Goal: Task Accomplishment & Management: Complete application form

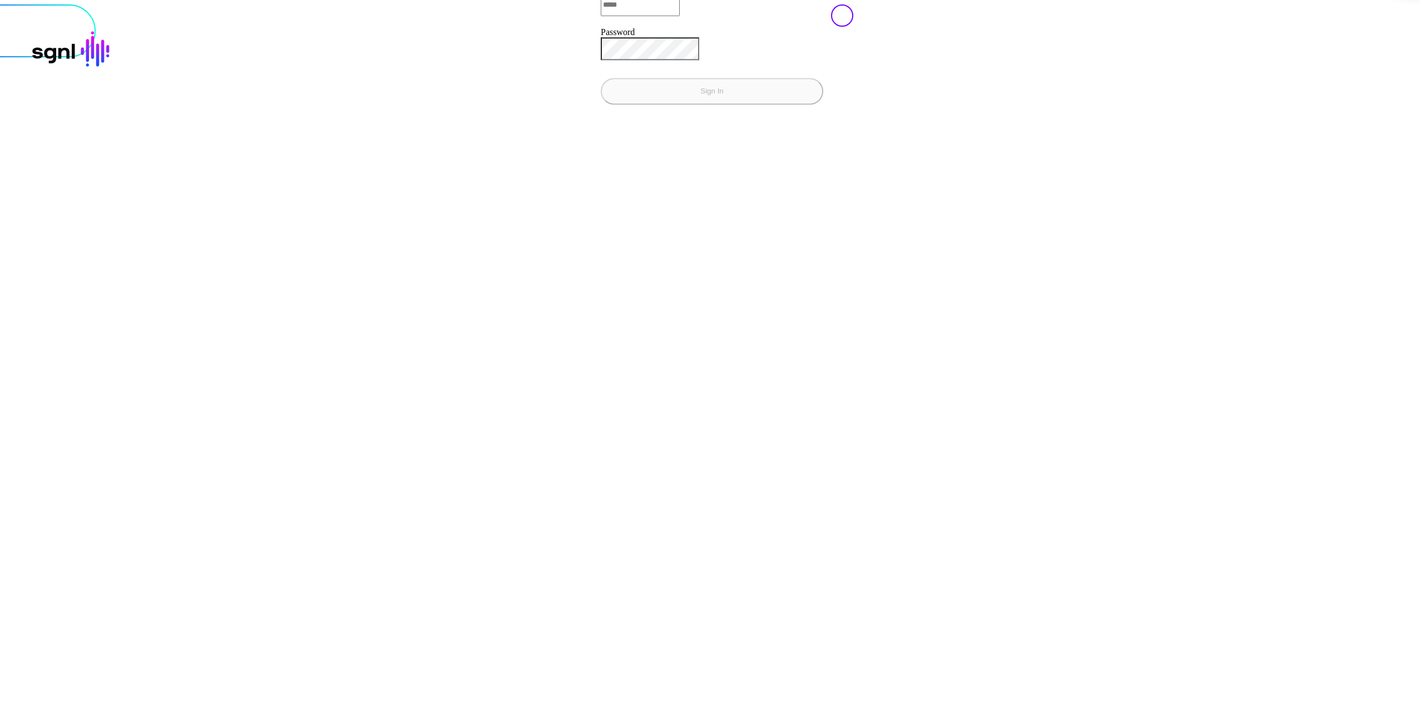
type input "**********"
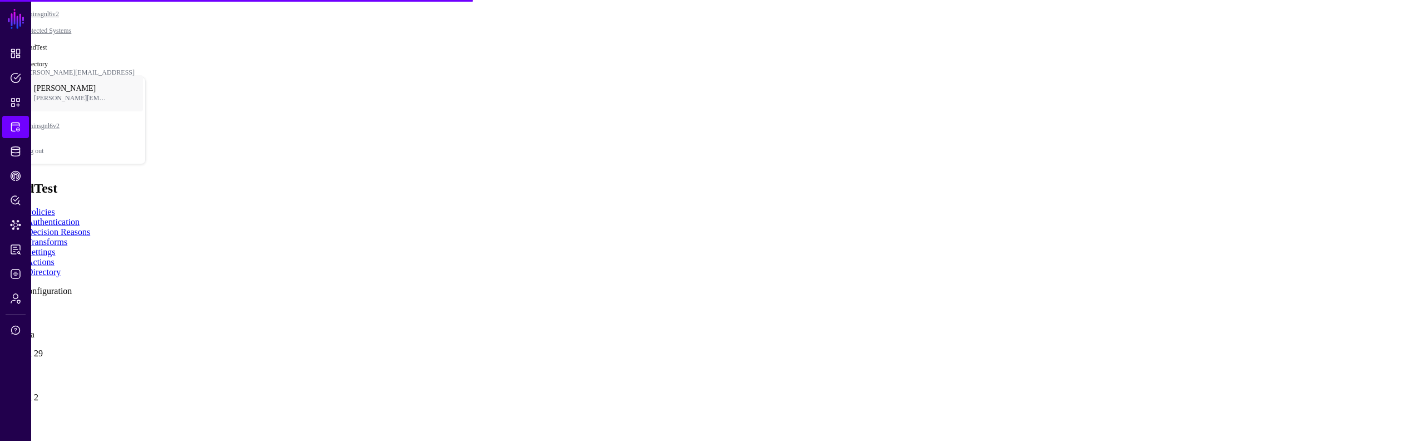
click at [4, 371] on link at bounding box center [4, 371] width 0 height 0
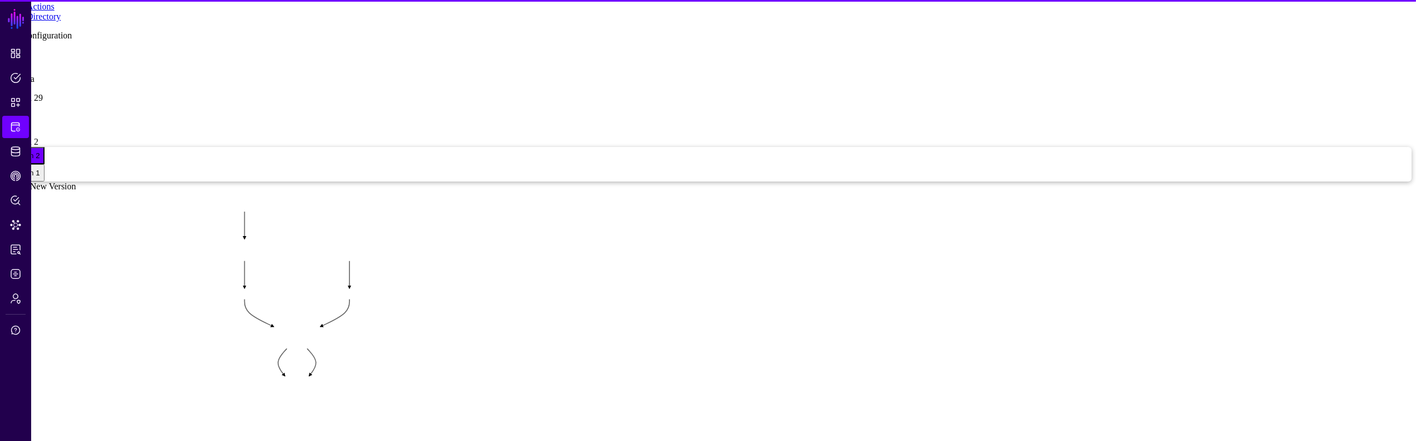
scroll to position [182, 0]
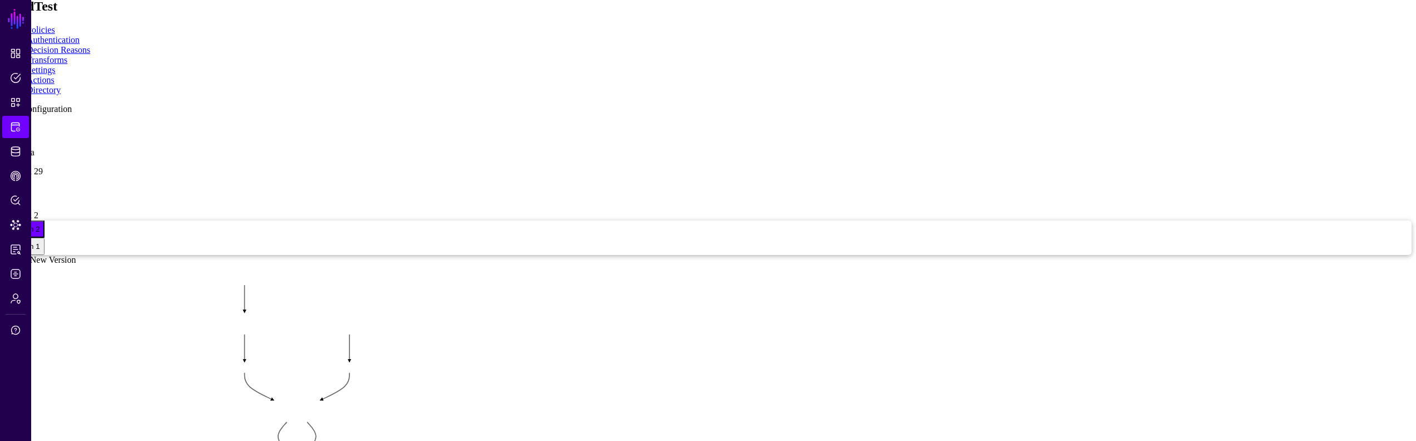
click at [1241, 196] on app-integrations-item-directory "Add Configuration dir 1 any data Version 29 DS 2 Version 2 Version 2 Version 1 …" at bounding box center [707, 349] width 1407 height 491
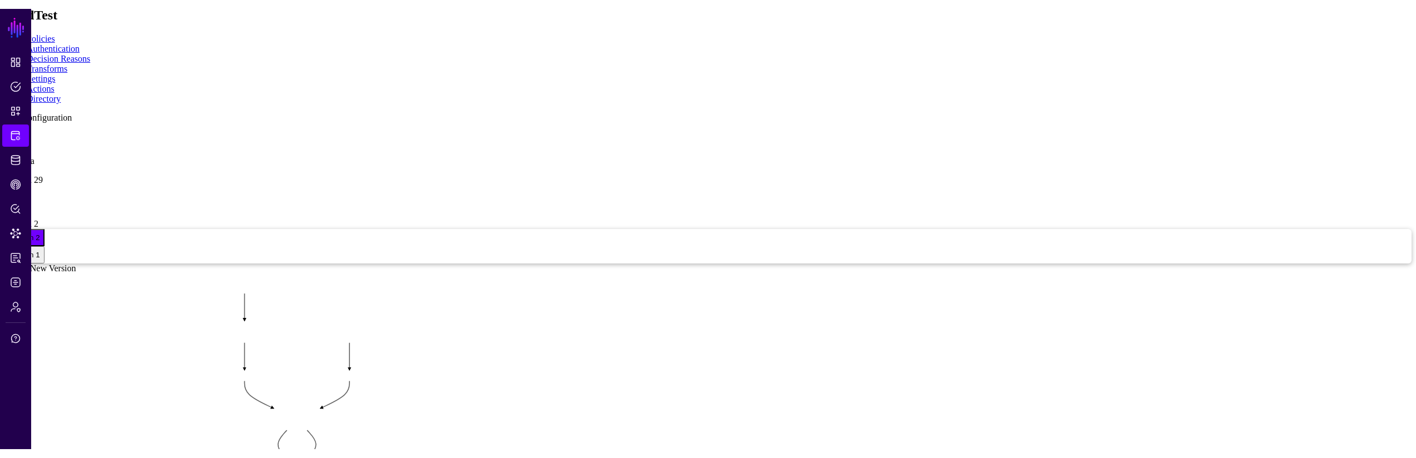
scroll to position [255, 0]
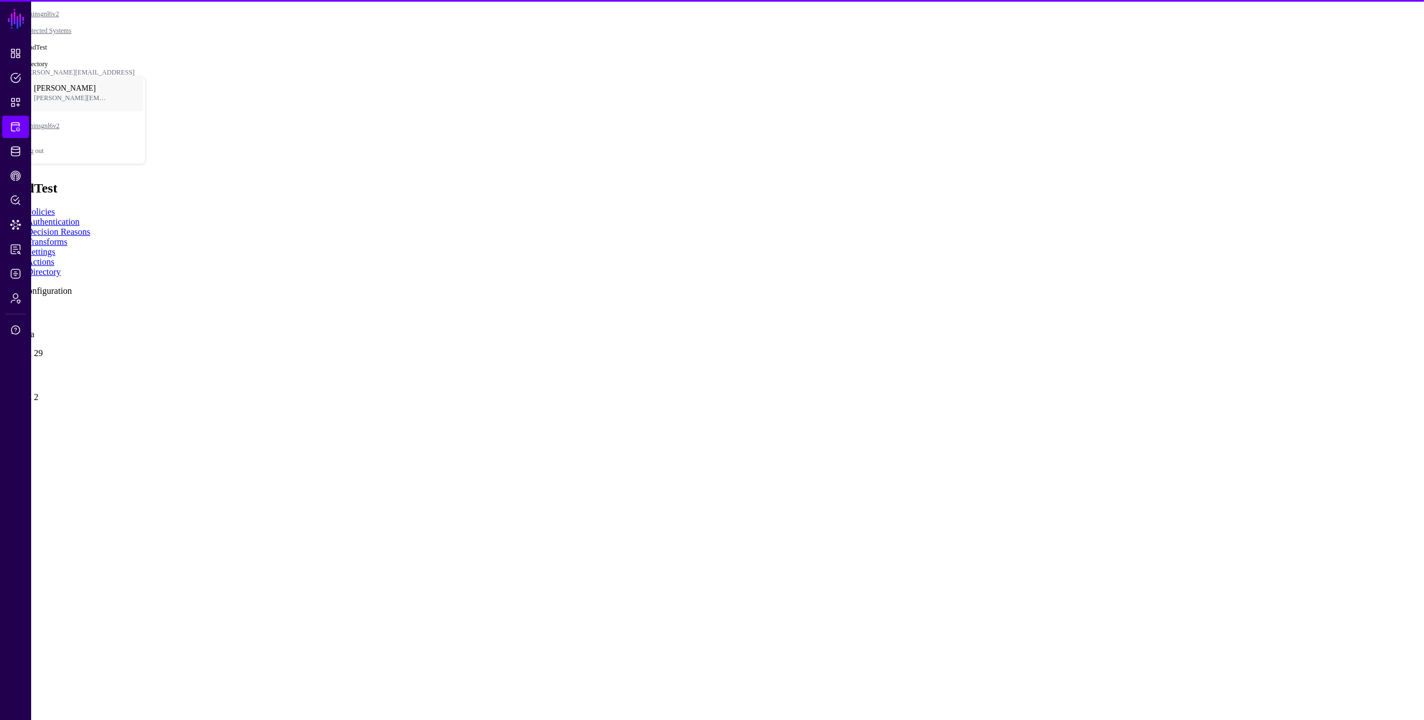
click at [4, 371] on link at bounding box center [4, 371] width 0 height 0
click at [76, 437] on link "Create New Version" at bounding box center [40, 441] width 72 height 9
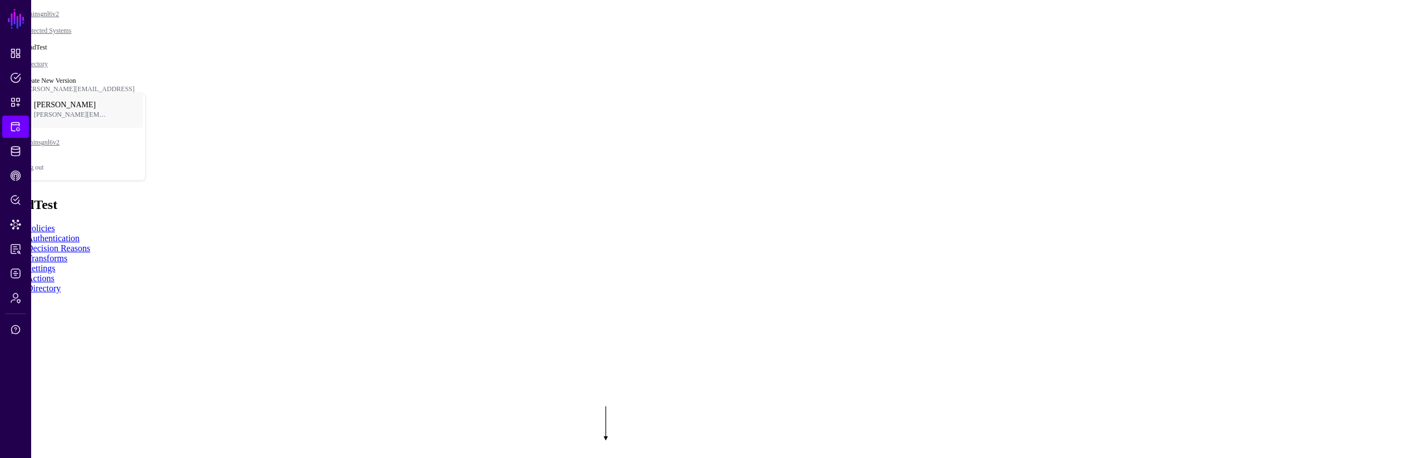
drag, startPoint x: 819, startPoint y: 353, endPoint x: 818, endPoint y: 265, distance: 87.9
click at [818, 265] on rect at bounding box center [544, 382] width 142427 height 45844
click at [71, 50] on div "EntraIDSGNLGroup" at bounding box center [37, 46] width 66 height 8
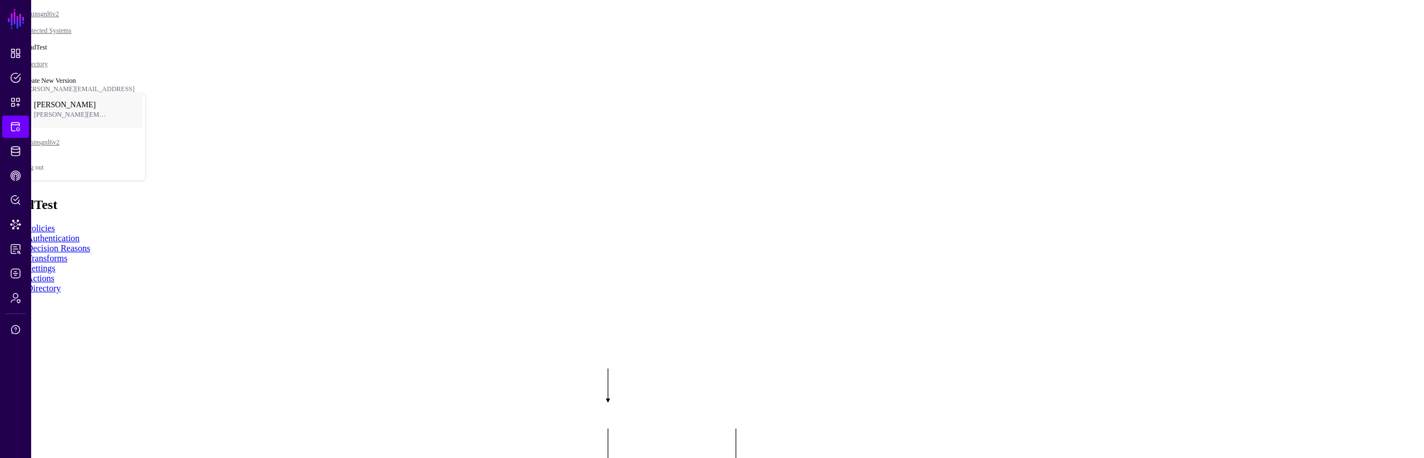
click at [97, 67] on span "EntraIDSGNLGroupMember" at bounding box center [50, 63] width 93 height 8
click at [66, 33] on span "EntraIDSGNLUser" at bounding box center [34, 28] width 61 height 8
drag, startPoint x: 714, startPoint y: 287, endPoint x: 859, endPoint y: 270, distance: 146.1
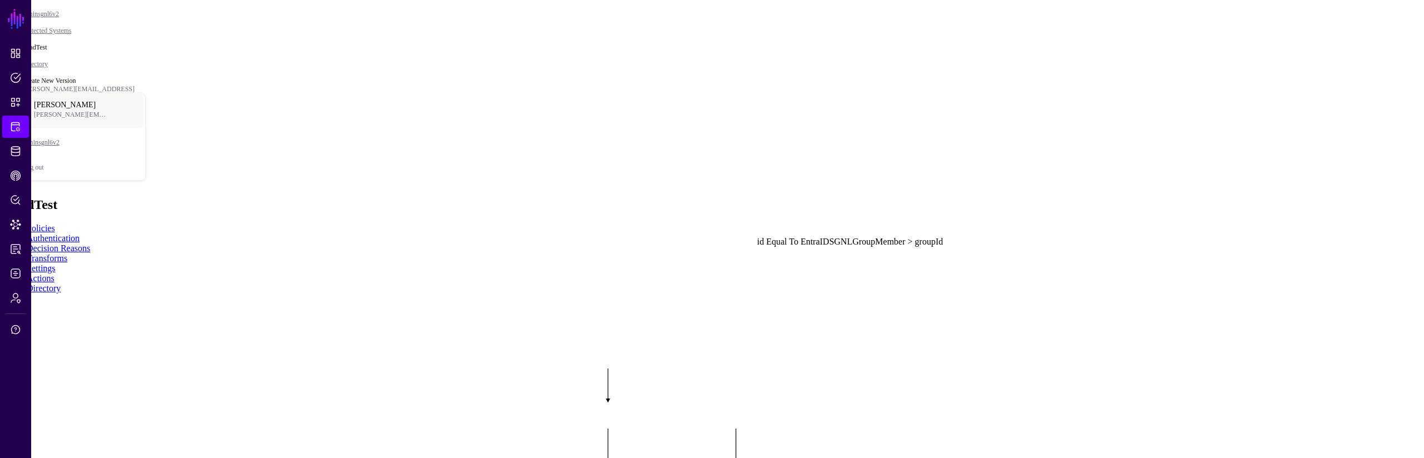
click div "Equal To"
click at [75, 55] on button "EntraIDSGNLGroup" at bounding box center [37, 45] width 75 height 17
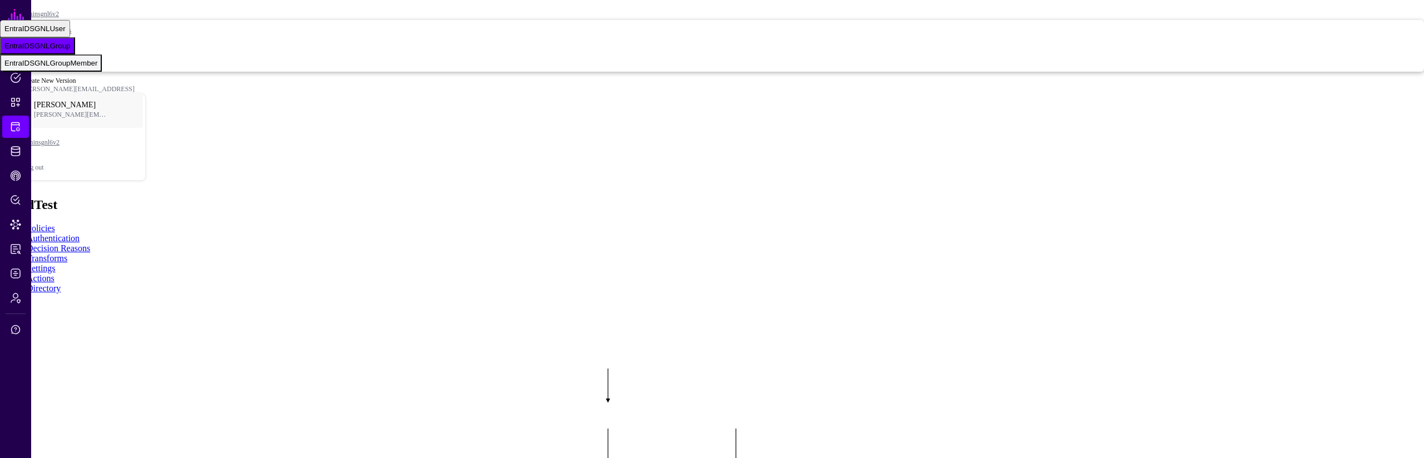
click at [97, 67] on span "EntraIDSGNLGroupMember" at bounding box center [50, 63] width 93 height 8
click at [66, 33] on div "EntraIDSGNLUser" at bounding box center [34, 28] width 61 height 8
drag, startPoint x: 1226, startPoint y: 290, endPoint x: 1232, endPoint y: 299, distance: 10.8
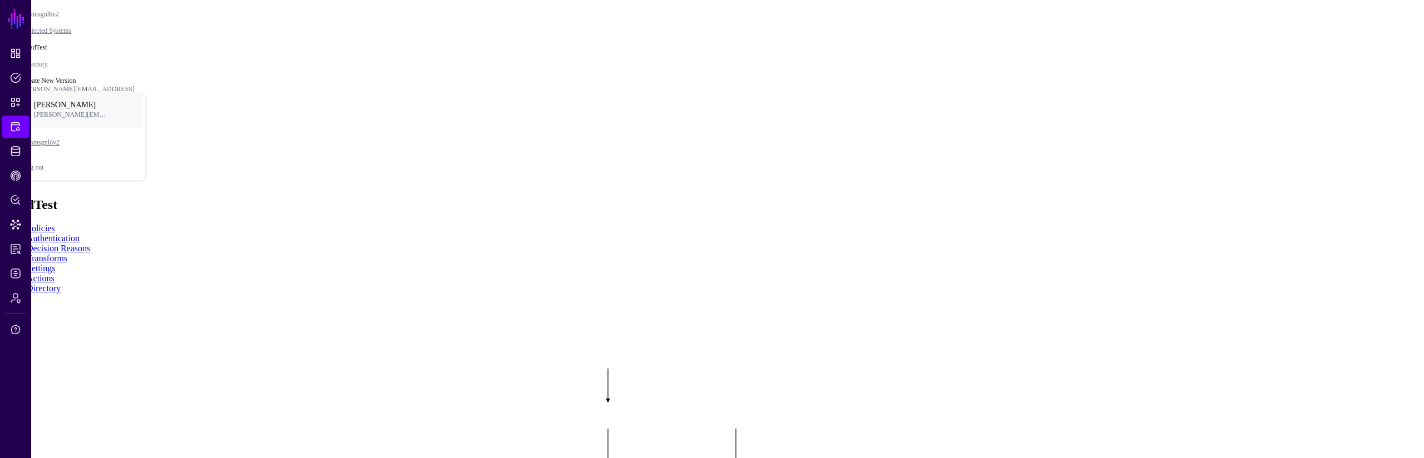
click at [1167, 283] on rect at bounding box center [546, 345] width 142427 height 45844
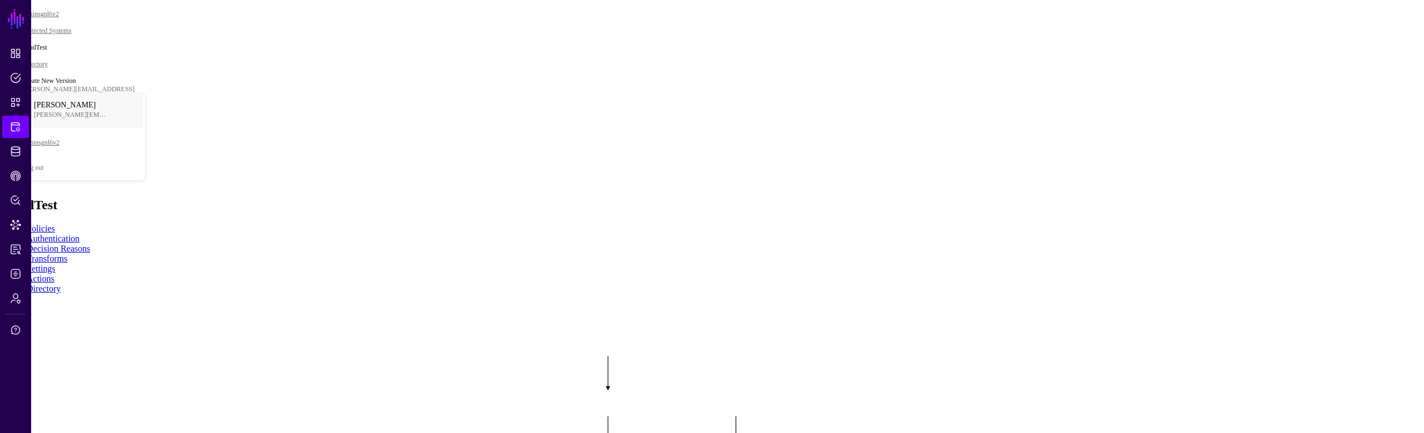
click at [958, 259] on rect at bounding box center [546, 331] width 142427 height 43284
click at [66, 33] on div "EntraIDSGNLUser" at bounding box center [34, 28] width 61 height 8
click at [990, 192] on rect at bounding box center [546, 331] width 142427 height 43284
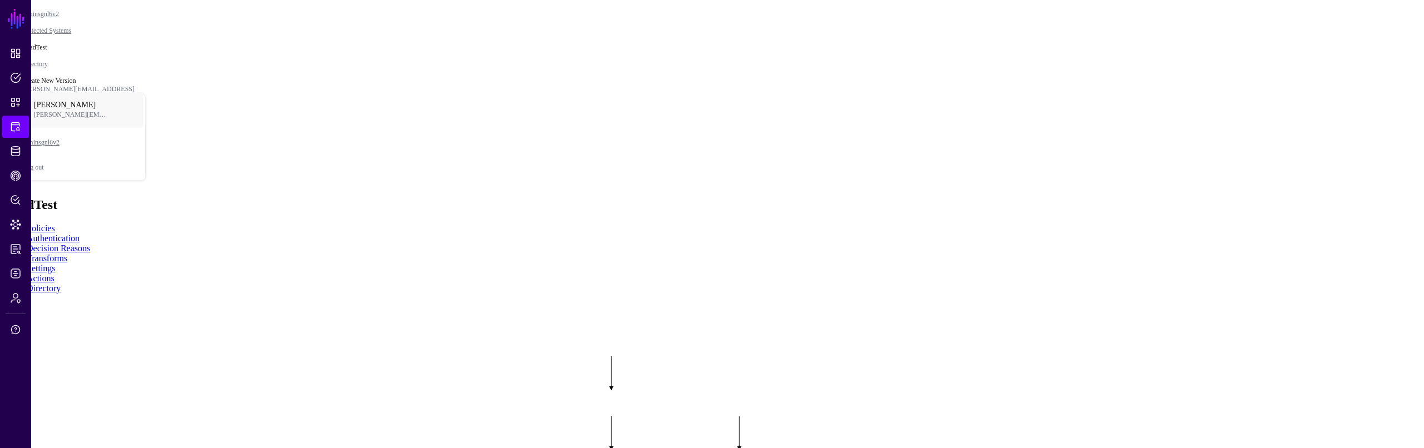
drag, startPoint x: 1019, startPoint y: 239, endPoint x: 1038, endPoint y: 242, distance: 18.6
click at [1038, 242] on rect at bounding box center [550, 332] width 142427 height 44842
click at [71, 50] on div "EntraIDSGNLGroup" at bounding box center [37, 46] width 66 height 8
drag, startPoint x: 1253, startPoint y: 46, endPoint x: 1256, endPoint y: 68, distance: 22.4
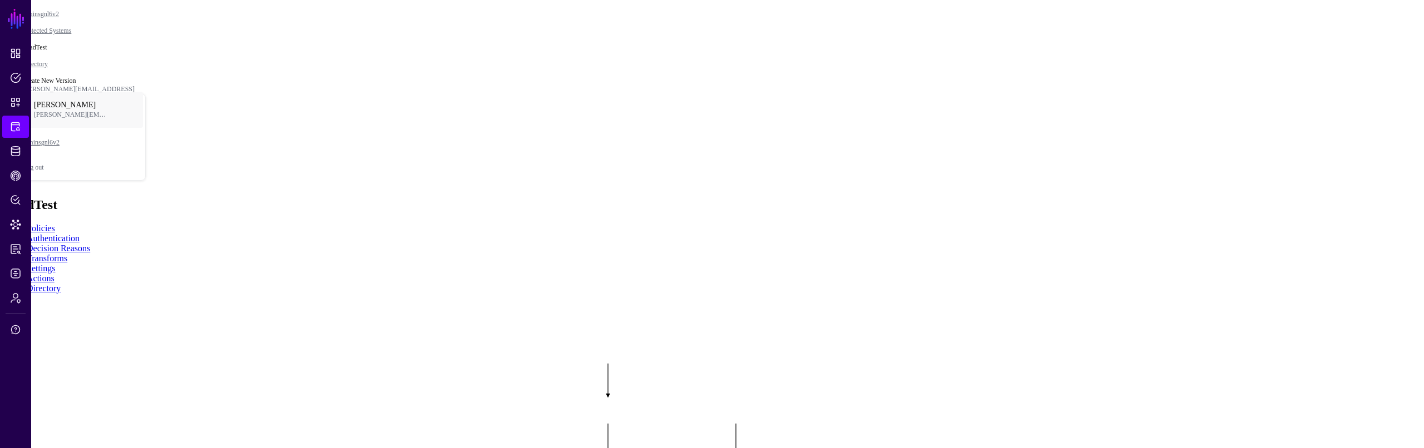
click at [66, 33] on span "EntraIDSGNLUser" at bounding box center [34, 28] width 61 height 8
click at [97, 67] on span "EntraIDSGNLGroupMember" at bounding box center [50, 63] width 93 height 8
drag, startPoint x: 698, startPoint y: 274, endPoint x: 733, endPoint y: 282, distance: 35.9
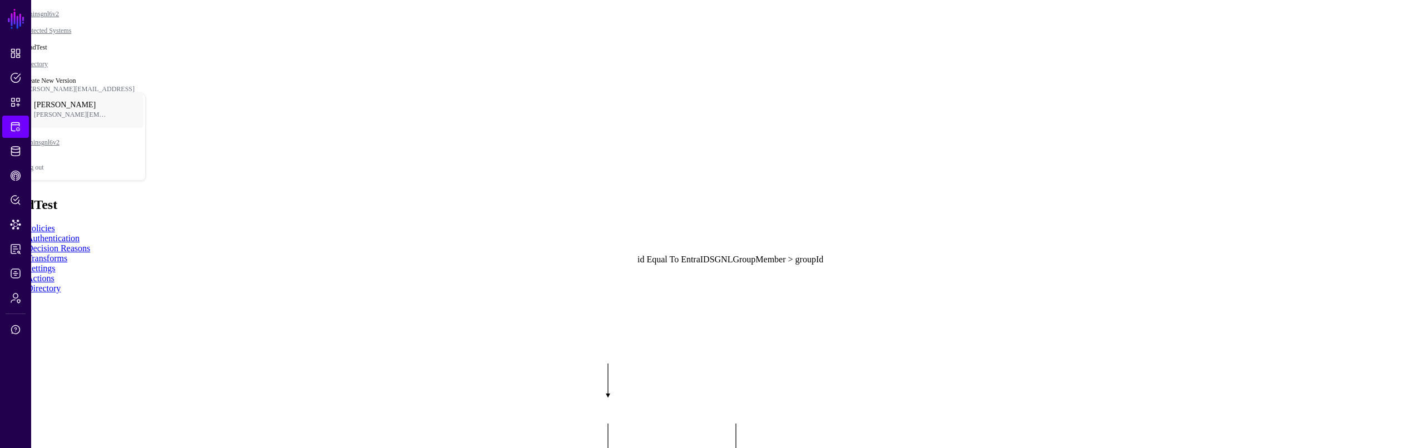
click div "id"
drag, startPoint x: 738, startPoint y: 294, endPoint x: 710, endPoint y: 293, distance: 27.9
click div "EntraIDSGNLGroupMember > groupId"
click at [71, 50] on span "EntraIDSGNLGroup" at bounding box center [37, 46] width 66 height 8
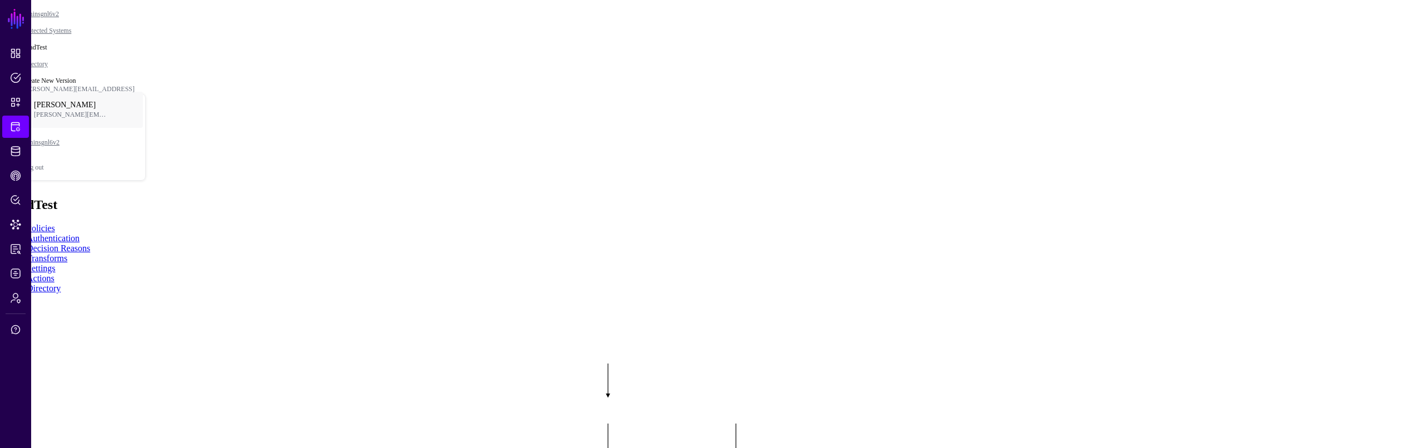
click at [66, 33] on span "EntraIDSGNLUser" at bounding box center [34, 28] width 61 height 8
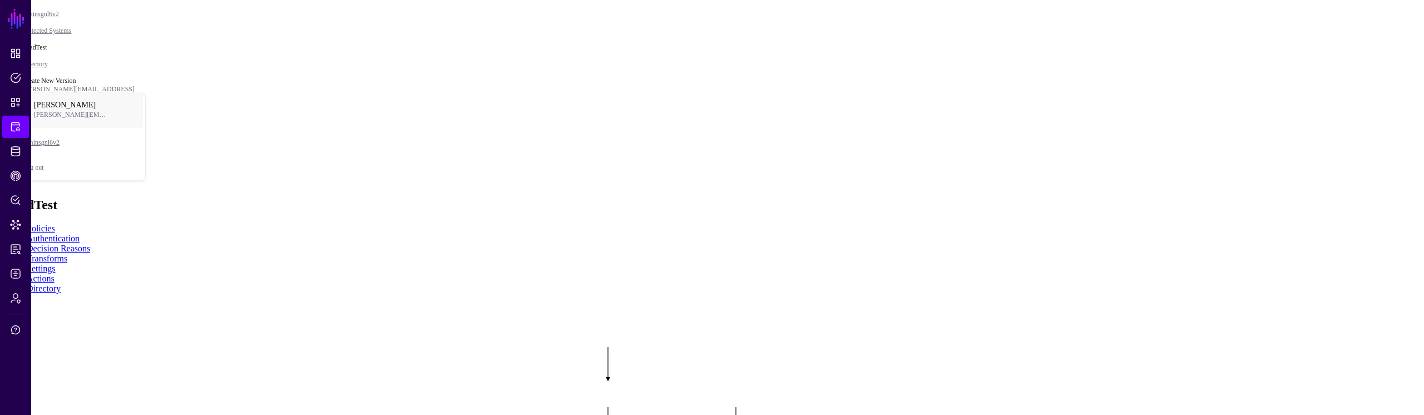
click at [71, 50] on span "EntraIDSGNLGroup" at bounding box center [37, 46] width 66 height 8
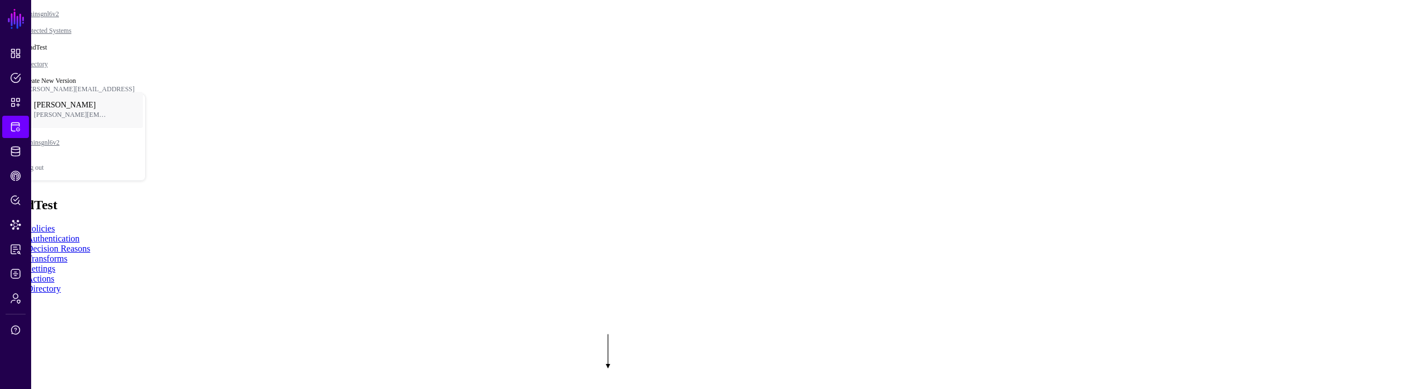
click at [1148, 193] on rect at bounding box center [546, 309] width 142427 height 38889
click at [71, 50] on span "EntraIDSGNLGroup" at bounding box center [37, 46] width 66 height 8
click at [75, 55] on button "EntraIDSGNLGroup" at bounding box center [37, 45] width 75 height 17
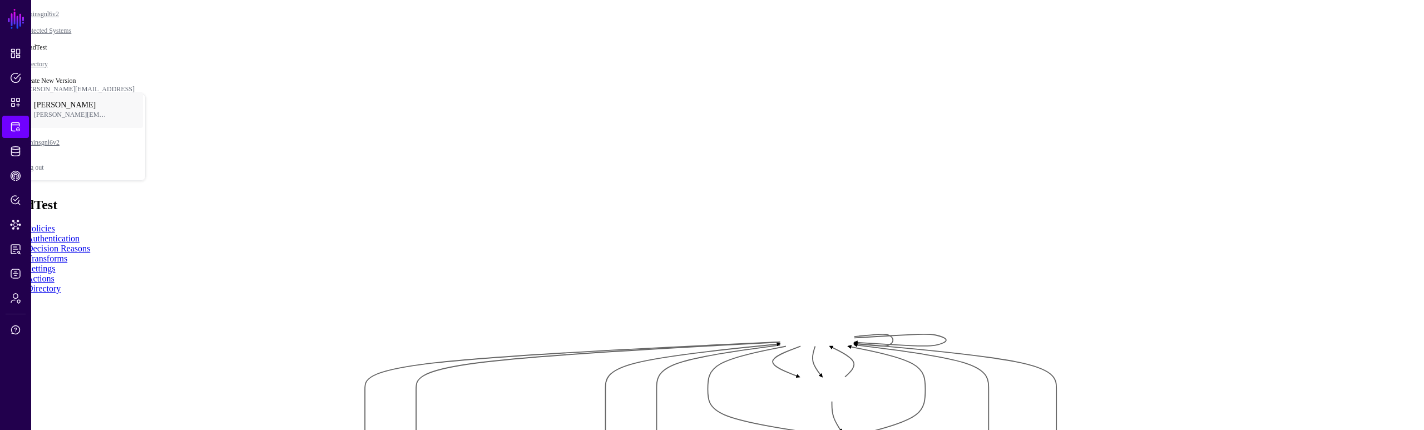
drag, startPoint x: 767, startPoint y: 230, endPoint x: 748, endPoint y: 249, distance: 26.8
click at [750, 251] on rect at bounding box center [444, 324] width 131033 height 39566
drag, startPoint x: 867, startPoint y: 280, endPoint x: 851, endPoint y: 278, distance: 16.9
click at [851, 278] on rect at bounding box center [426, 322] width 131033 height 39566
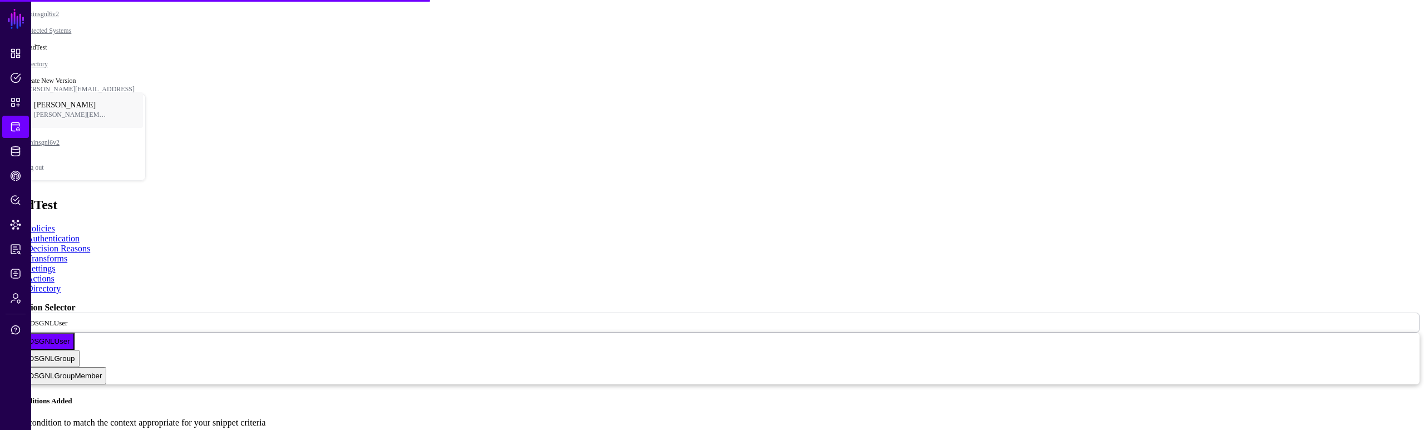
click at [981, 198] on app-integrations-item "LoadTest Policies Authentication Decision Reasons Transforms Settings Actions D…" at bounding box center [711, 422] width 1415 height 448
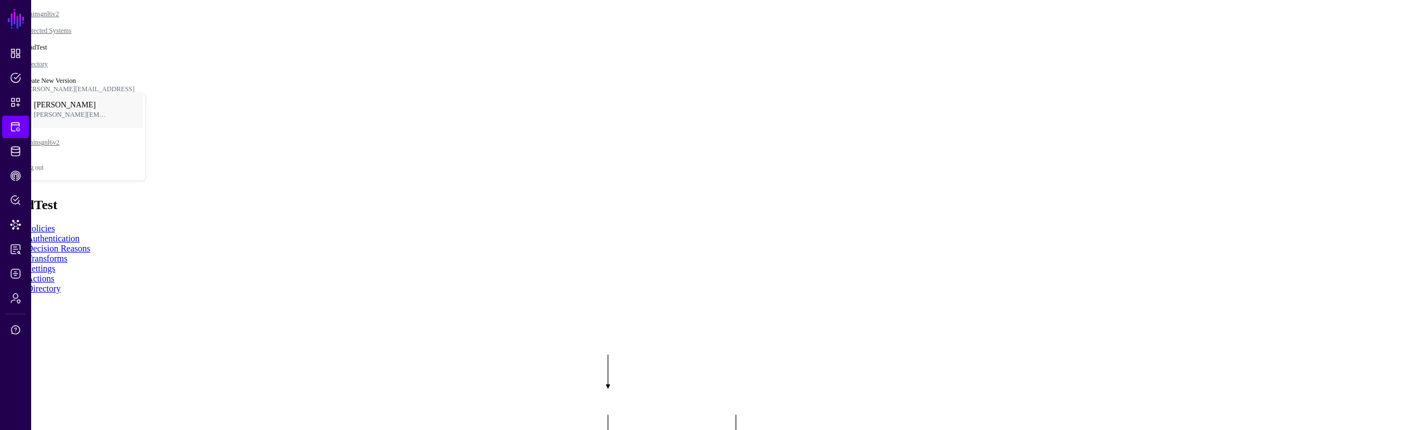
drag, startPoint x: 1051, startPoint y: 334, endPoint x: 916, endPoint y: 157, distance: 222.8
click at [916, 157] on rect at bounding box center [585, 339] width 142427 height 43006
click at [853, 295] on rect at bounding box center [582, 340] width 142427 height 43006
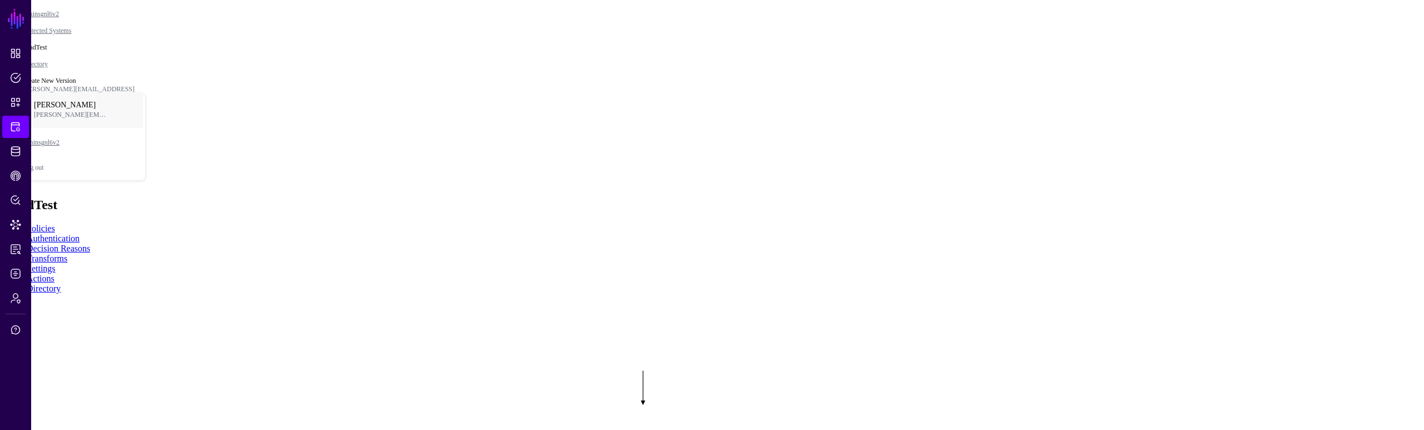
drag, startPoint x: 995, startPoint y: 312, endPoint x: 995, endPoint y: 318, distance: 6.1
click at [995, 318] on rect at bounding box center [582, 346] width 142427 height 43006
click at [1060, 268] on rect at bounding box center [546, 330] width 142427 height 43006
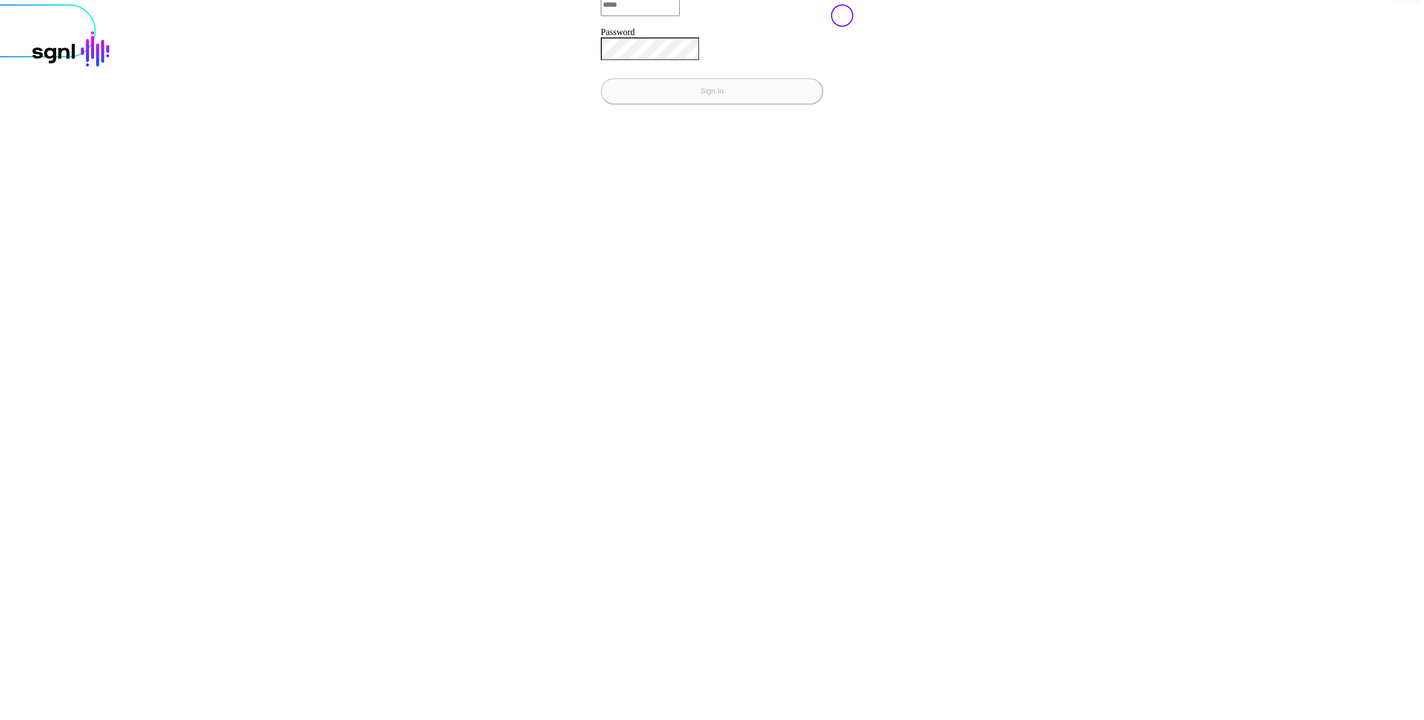
type input "**********"
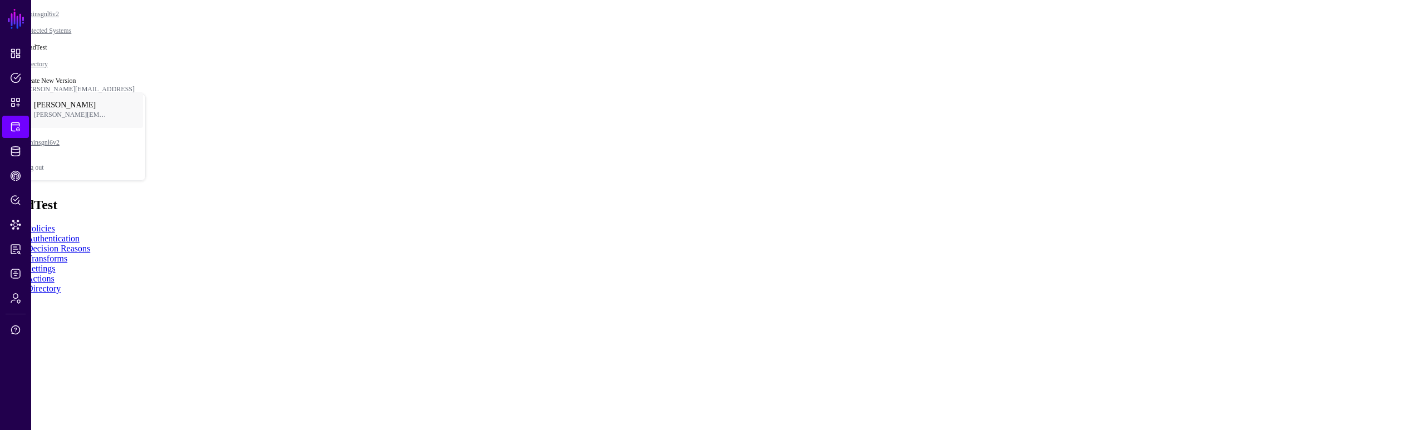
drag, startPoint x: 1118, startPoint y: 292, endPoint x: 666, endPoint y: 428, distance: 471.9
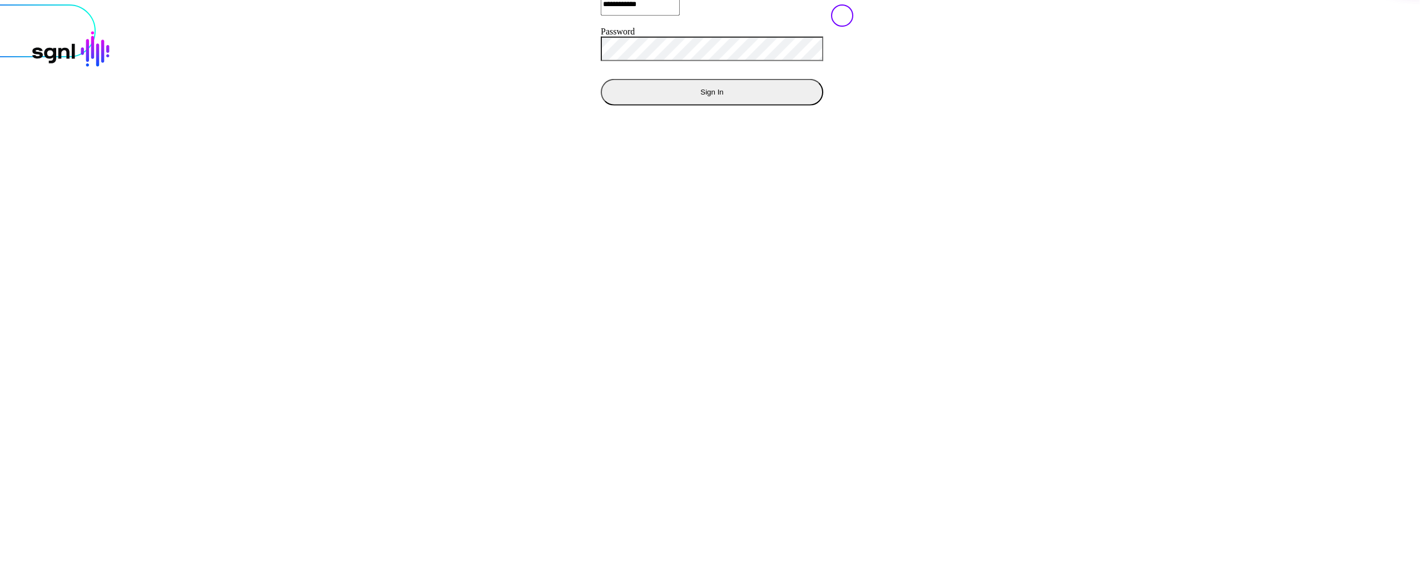
click at [601, 105] on button "Sign In" at bounding box center [712, 91] width 223 height 27
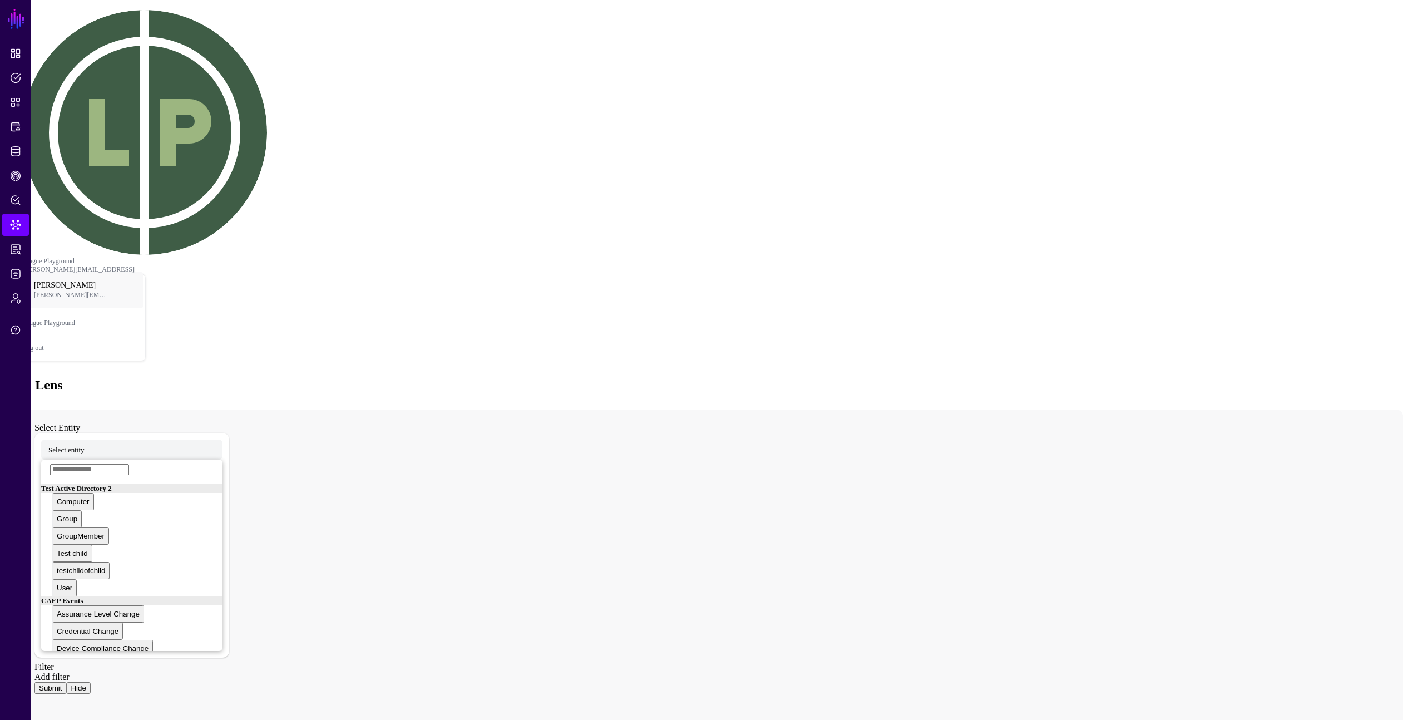
click at [1099, 464] on div "Select Entity Select entity Test Active Directory 2 Computer Group GroupMember …" at bounding box center [712, 718] width 1382 height 618
click at [988, 409] on div "Select Entity Select entity Test Active Directory 2 Computer Group GroupMember …" at bounding box center [712, 718] width 1382 height 618
click at [85, 445] on span "Select entity" at bounding box center [66, 449] width 36 height 9
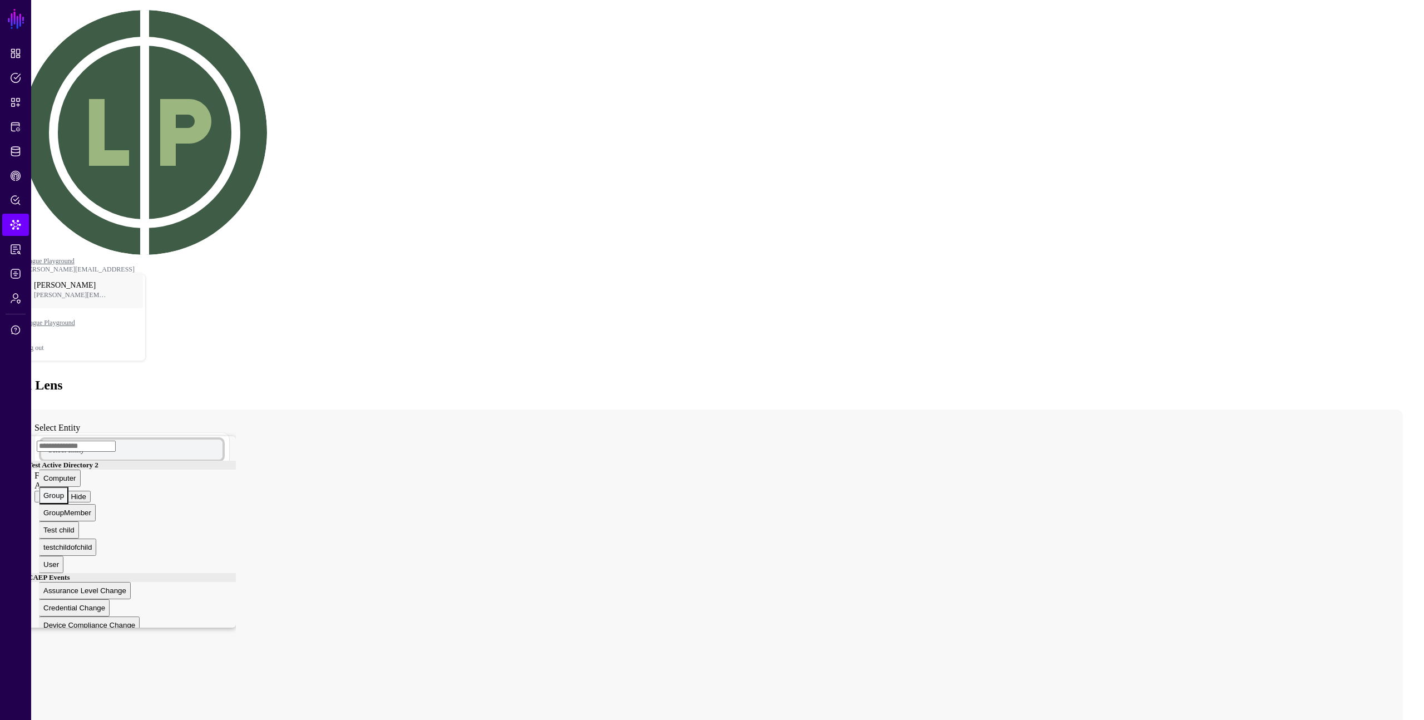
click at [68, 487] on button "Group" at bounding box center [53, 495] width 29 height 17
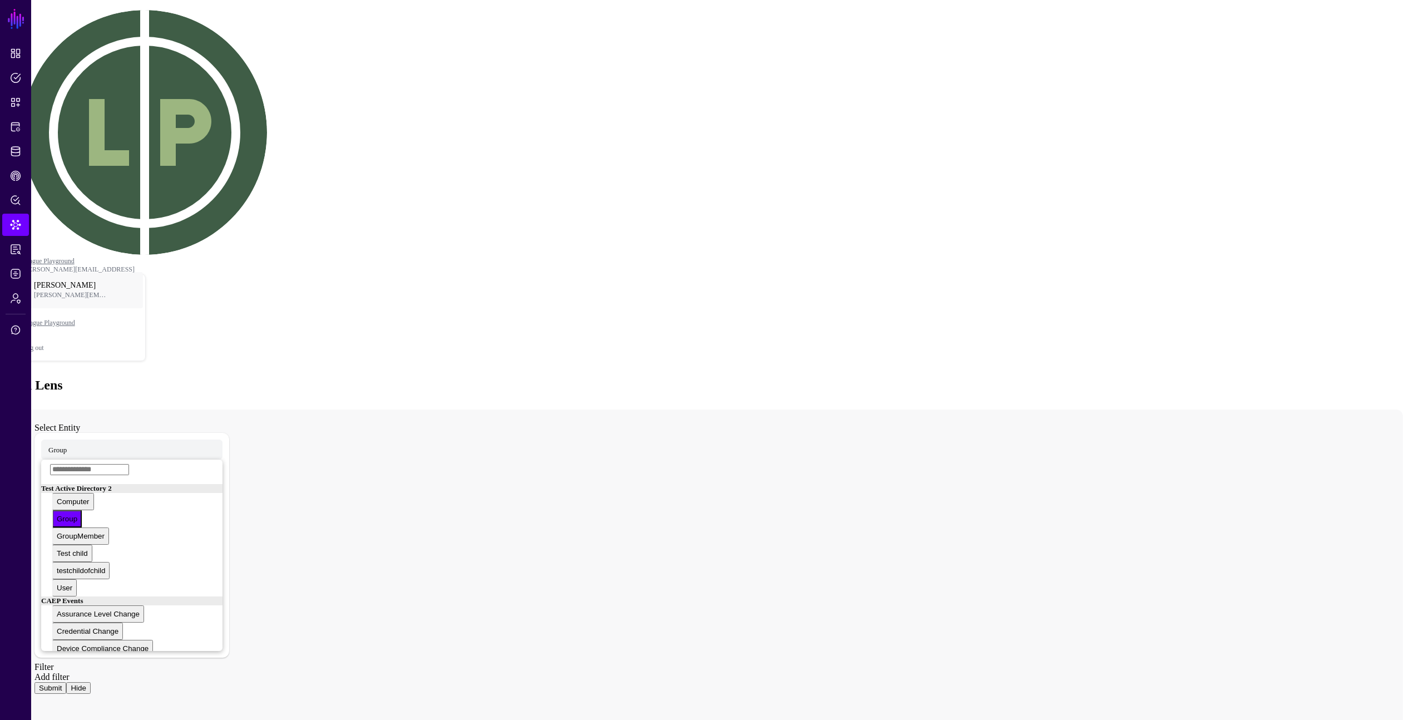
click at [66, 579] on button "Submit" at bounding box center [50, 688] width 32 height 12
click at [67, 445] on span "Group" at bounding box center [57, 449] width 18 height 9
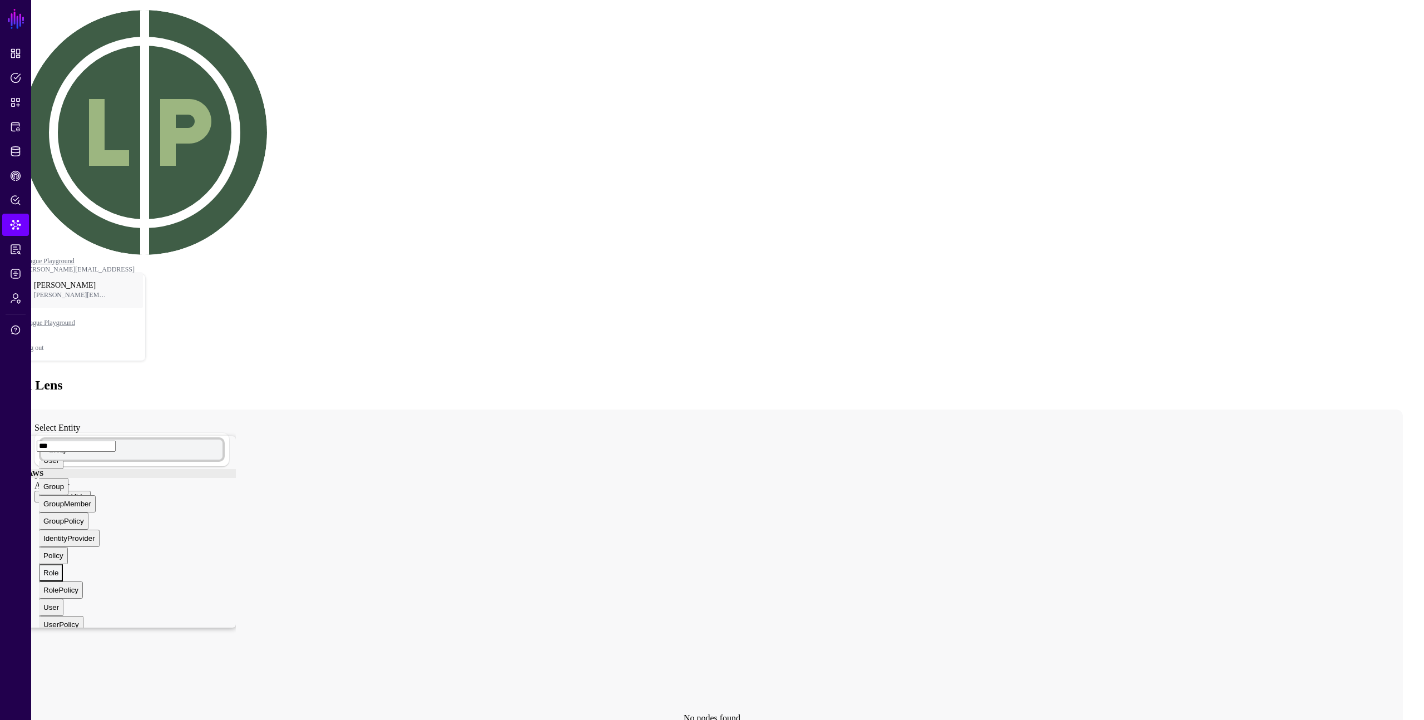
scroll to position [73, 0]
type input "***"
click at [59, 579] on div "User" at bounding box center [51, 603] width 16 height 8
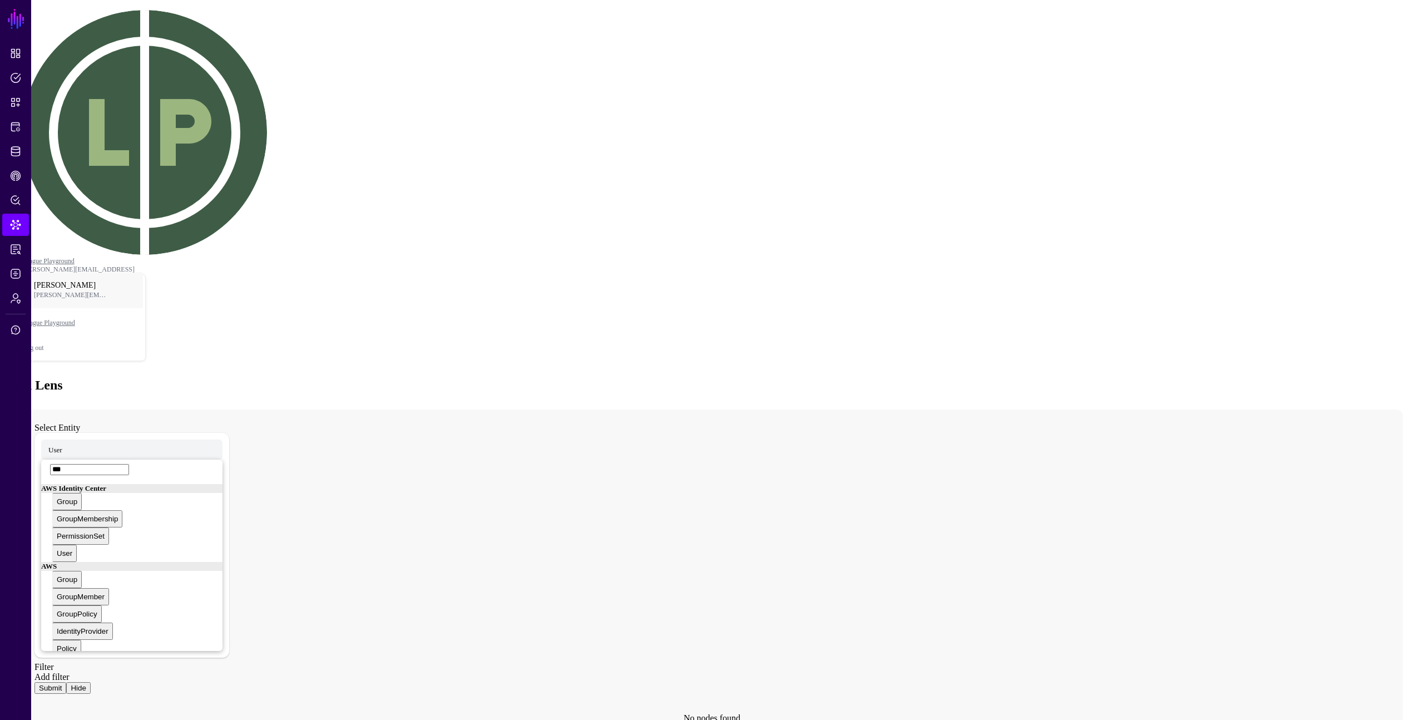
click at [66, 579] on button "Submit" at bounding box center [50, 688] width 32 height 12
click at [727, 579] on circle at bounding box center [722, 622] width 9 height 9
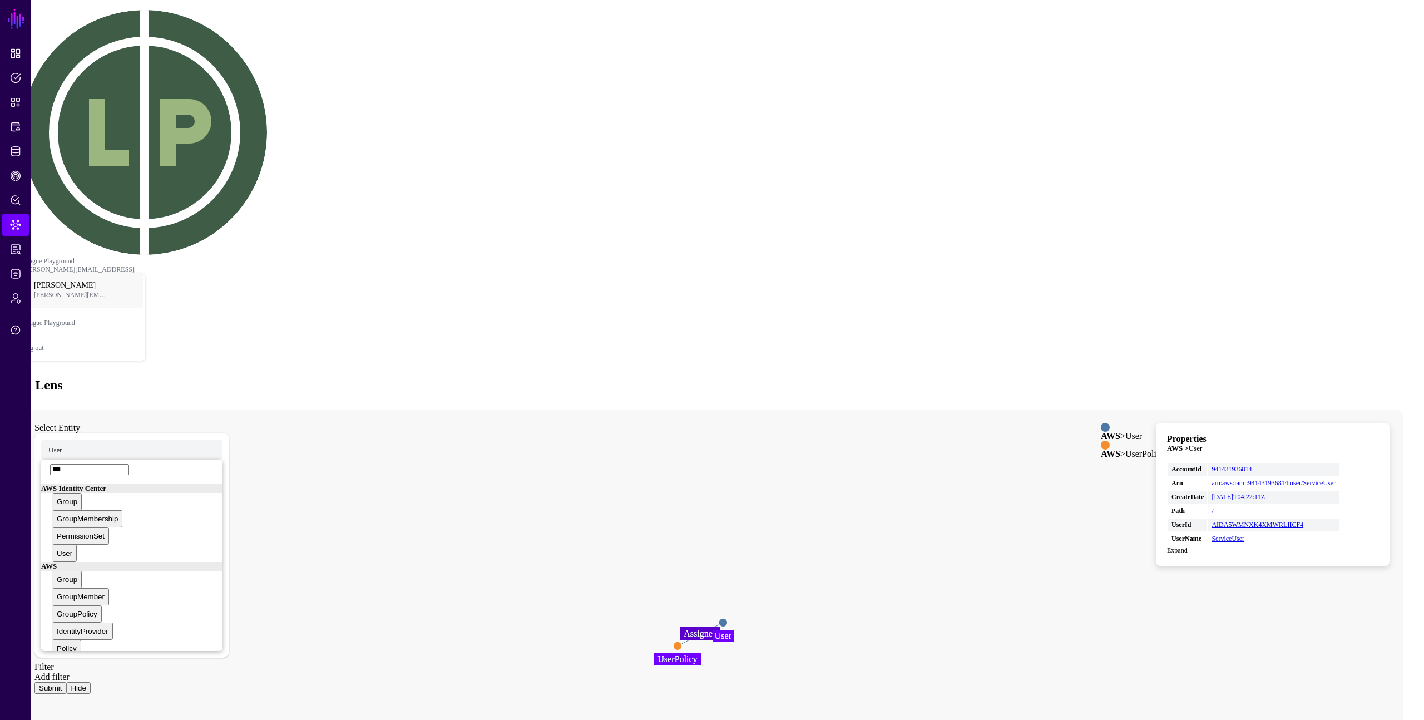
click at [1188, 546] on link "Expand" at bounding box center [1177, 550] width 21 height 8
click at [70, 579] on link "Add filter" at bounding box center [51, 676] width 35 height 9
click at [85, 579] on span "Select entity" at bounding box center [66, 690] width 36 height 9
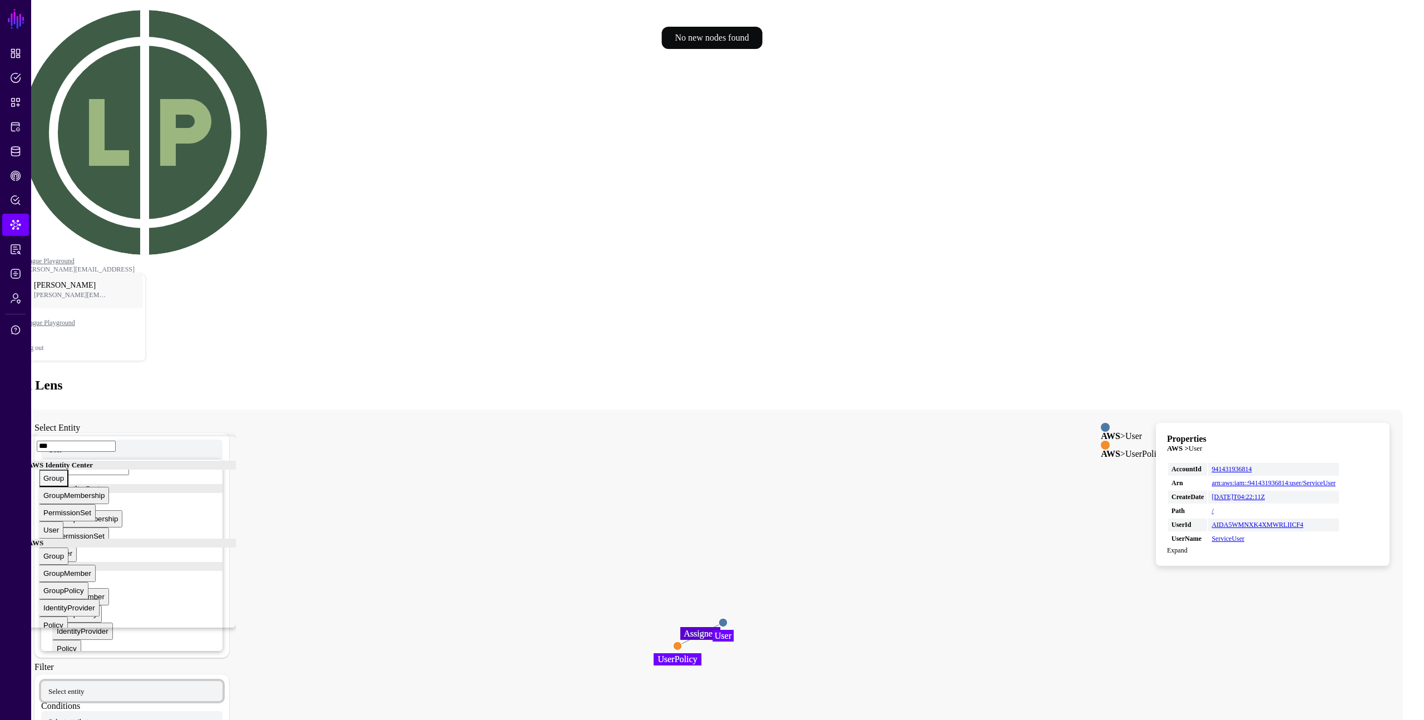
type input "***"
click at [68, 470] on button "Group" at bounding box center [53, 478] width 29 height 17
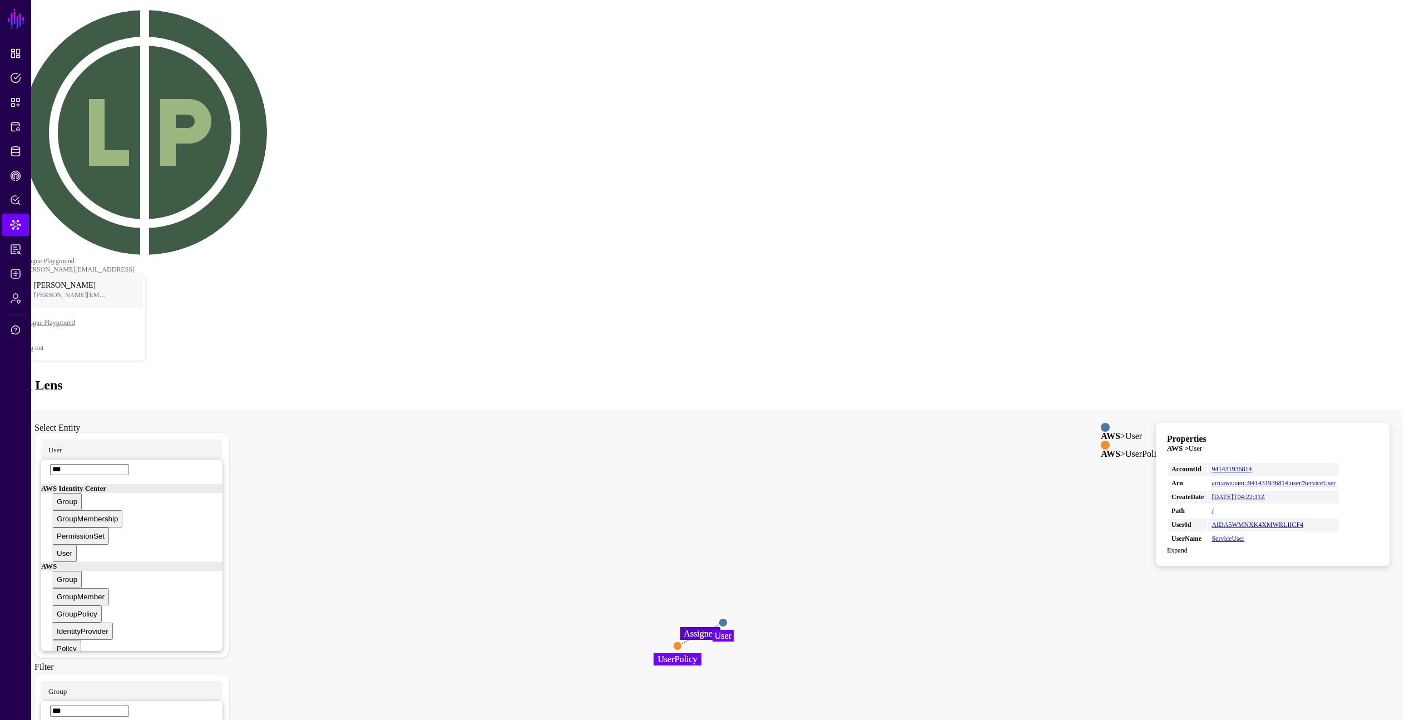
click at [1280, 546] on div "Expand" at bounding box center [1272, 550] width 211 height 8
click at [1245, 535] on link "ServiceUser" at bounding box center [1228, 539] width 33 height 8
type input "**********"
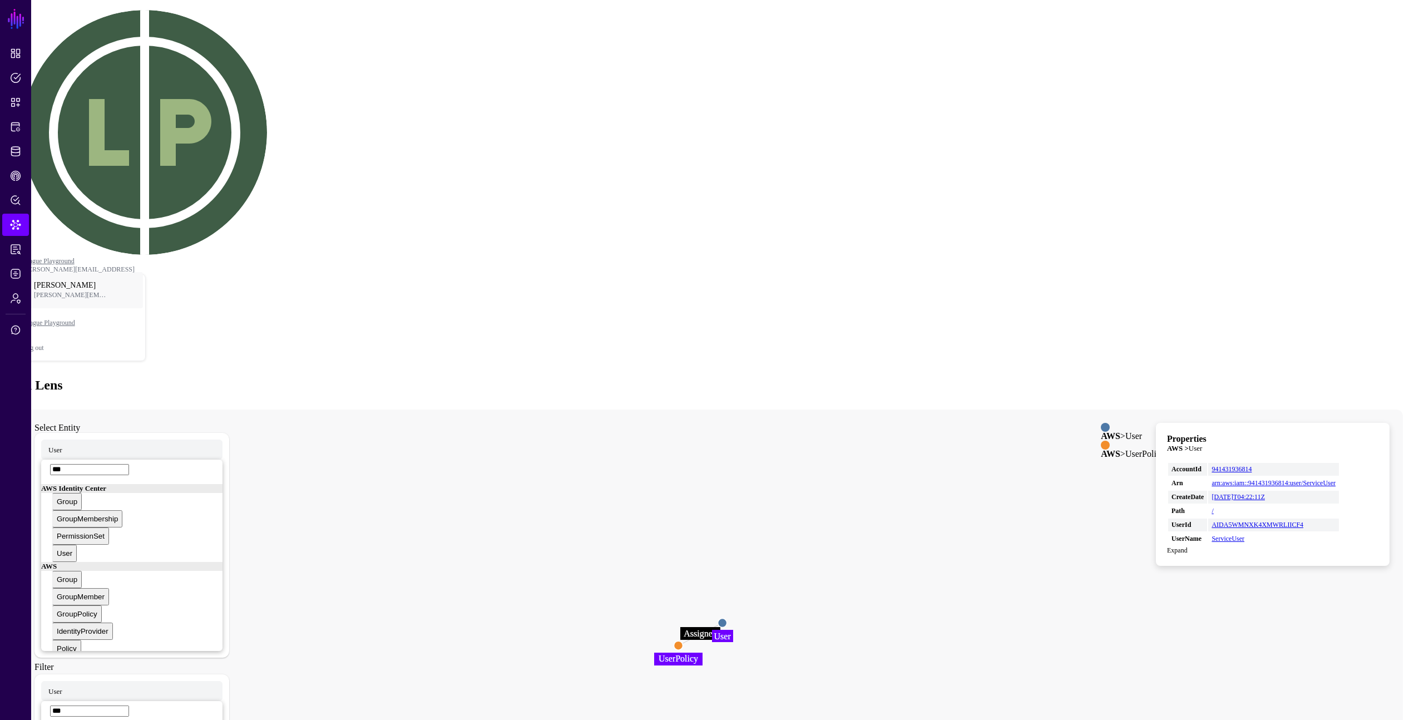
click at [377, 409] on icon "Assigned User User UserPolicy UserPolicy" at bounding box center [701, 631] width 1360 height 445
click at [777, 378] on div "Data Lens" at bounding box center [711, 385] width 1415 height 15
click at [1187, 409] on icon "Assigned User User UserPolicy UserPolicy" at bounding box center [701, 631] width 1360 height 445
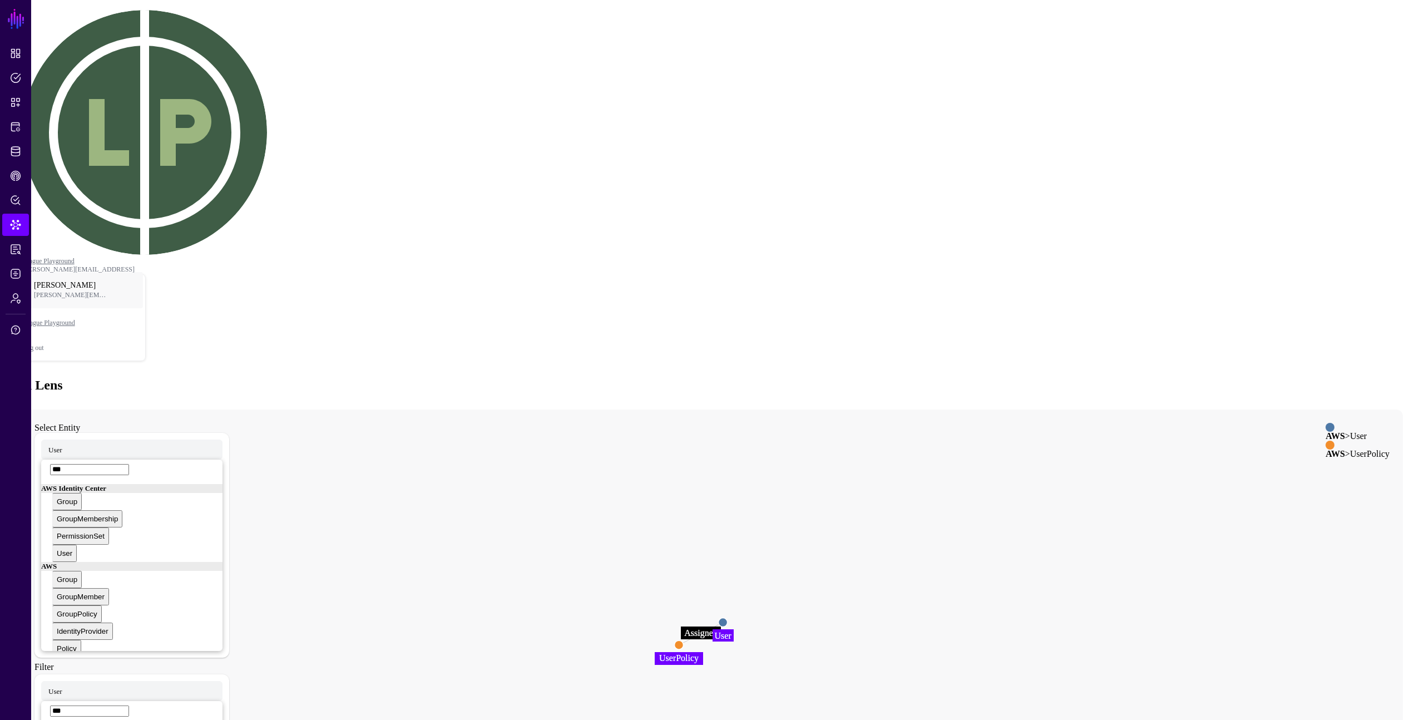
click at [1178, 461] on icon "Assigned User User UserPolicy UserPolicy" at bounding box center [701, 631] width 1360 height 445
click at [320, 409] on icon "Assigned User User UserPolicy UserPolicy" at bounding box center [701, 631] width 1360 height 445
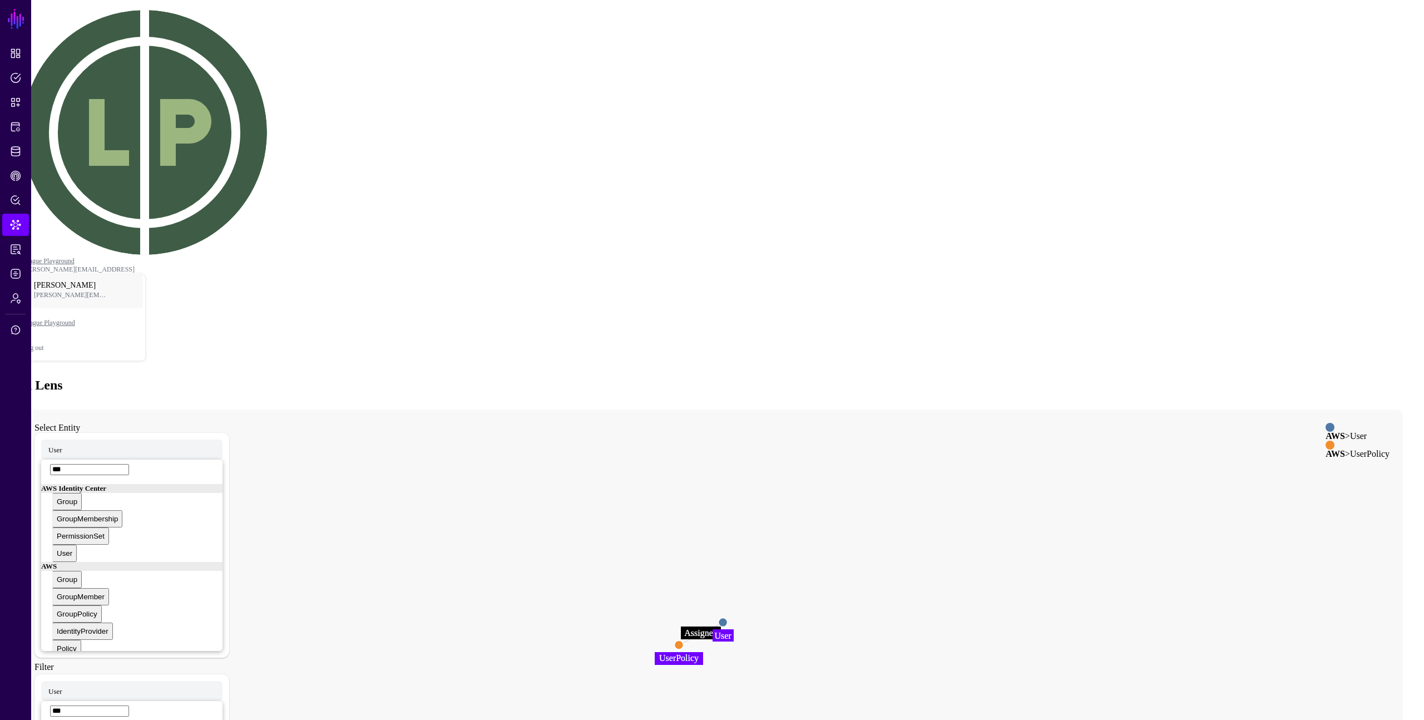
drag, startPoint x: 1024, startPoint y: 477, endPoint x: 999, endPoint y: 475, distance: 25.2
click at [1022, 477] on icon "Assigned User User UserPolicy UserPolicy" at bounding box center [701, 631] width 1360 height 445
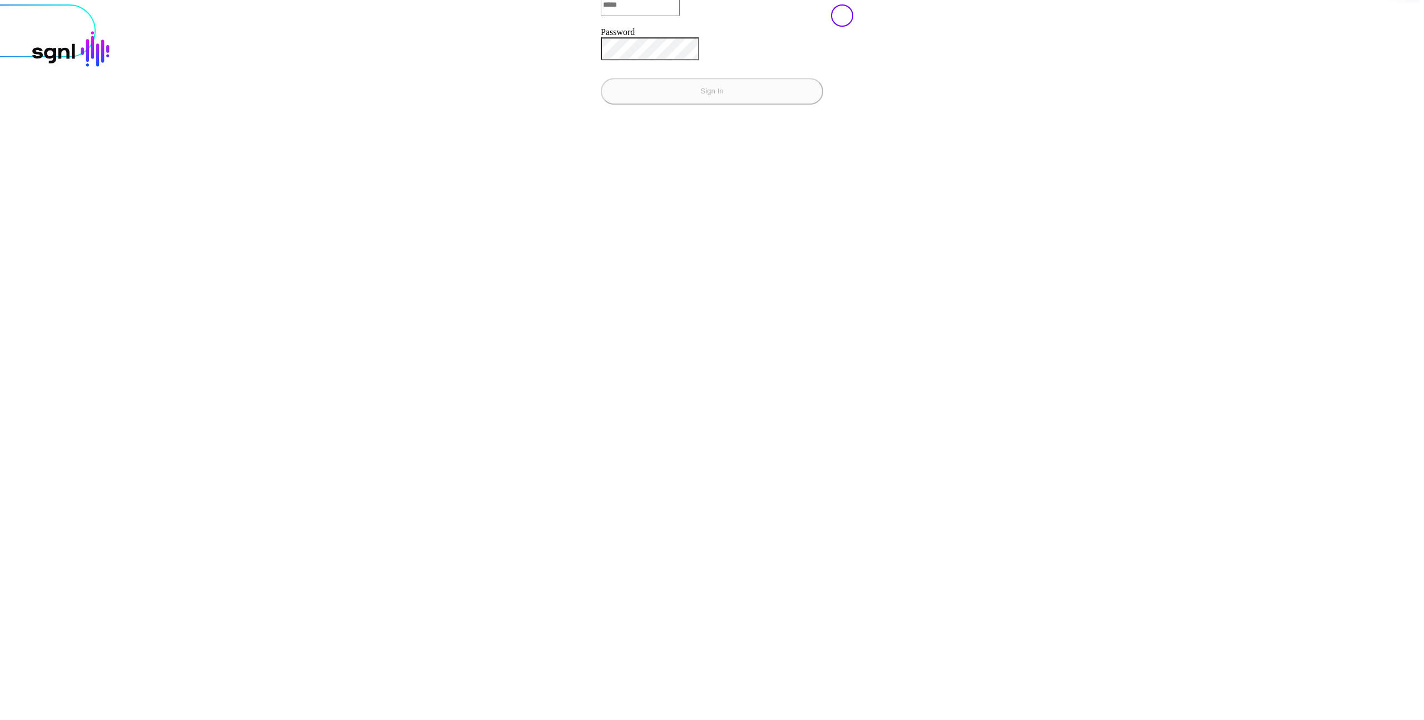
type input "**********"
